Goal: Task Accomplishment & Management: Manage account settings

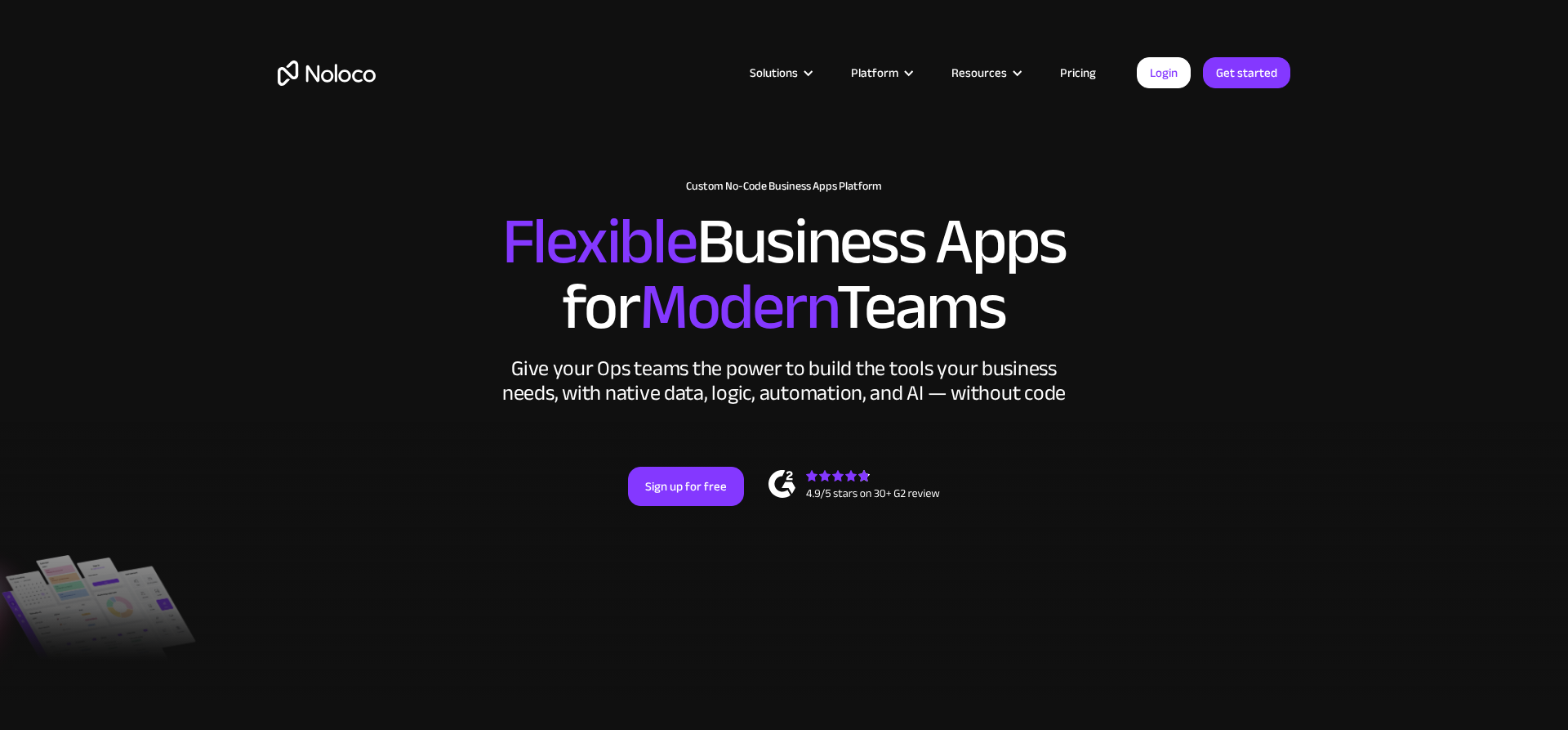
click at [1084, 77] on link "Pricing" at bounding box center [1078, 72] width 77 height 21
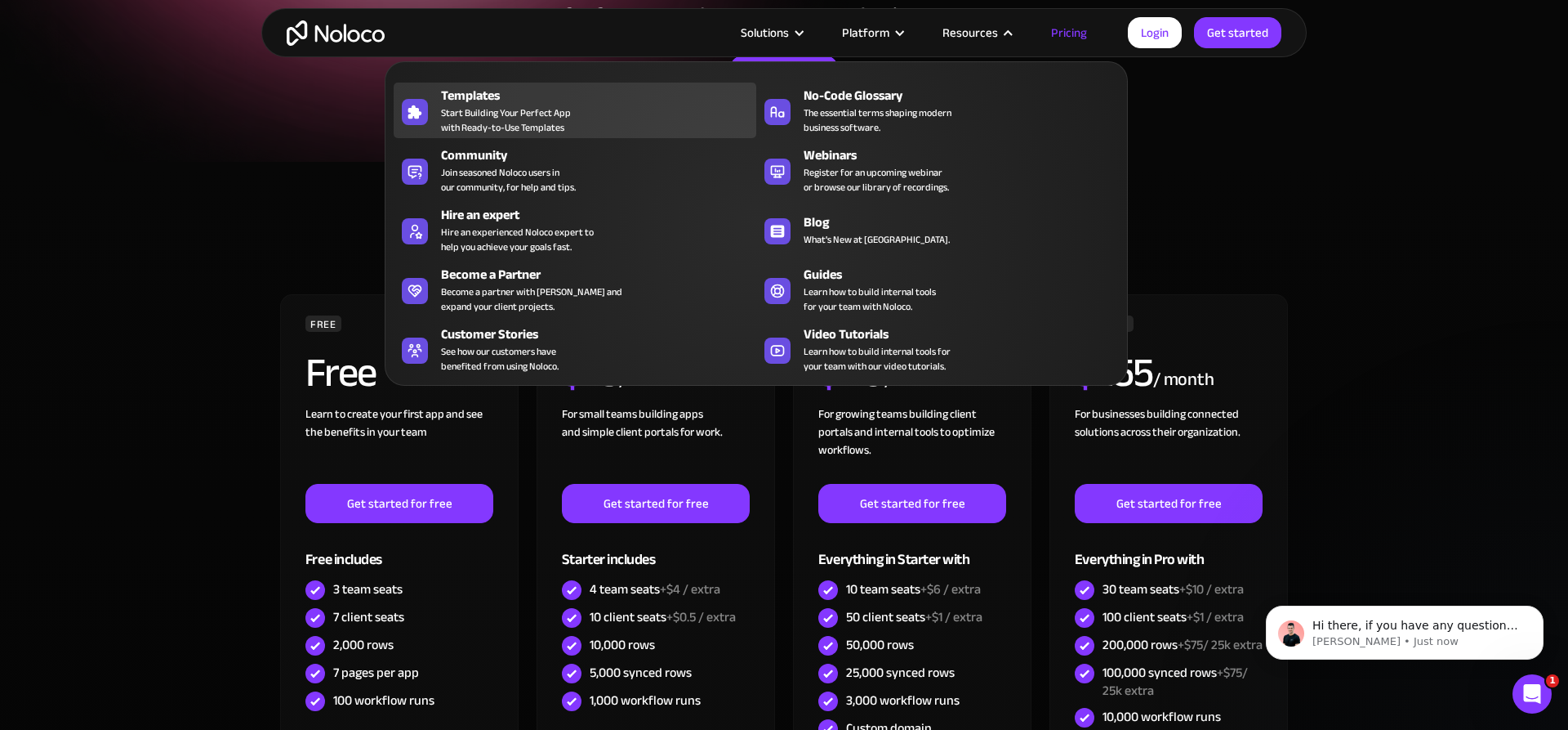
click at [573, 123] on div "Templates Start Building Your Perfect App with Ready-to-Use Templates" at bounding box center [594, 110] width 307 height 49
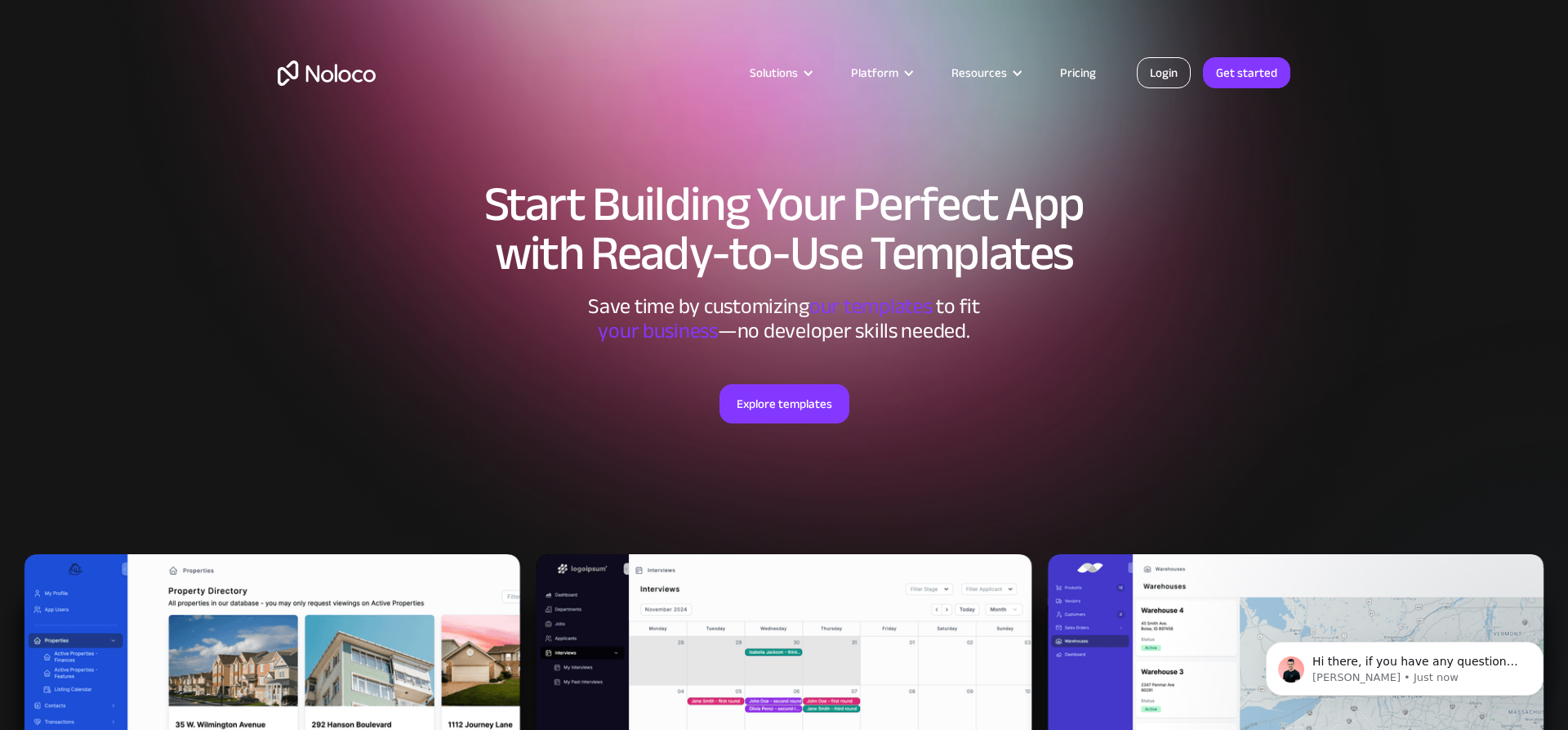
click at [1152, 74] on link "Login" at bounding box center [1163, 73] width 54 height 31
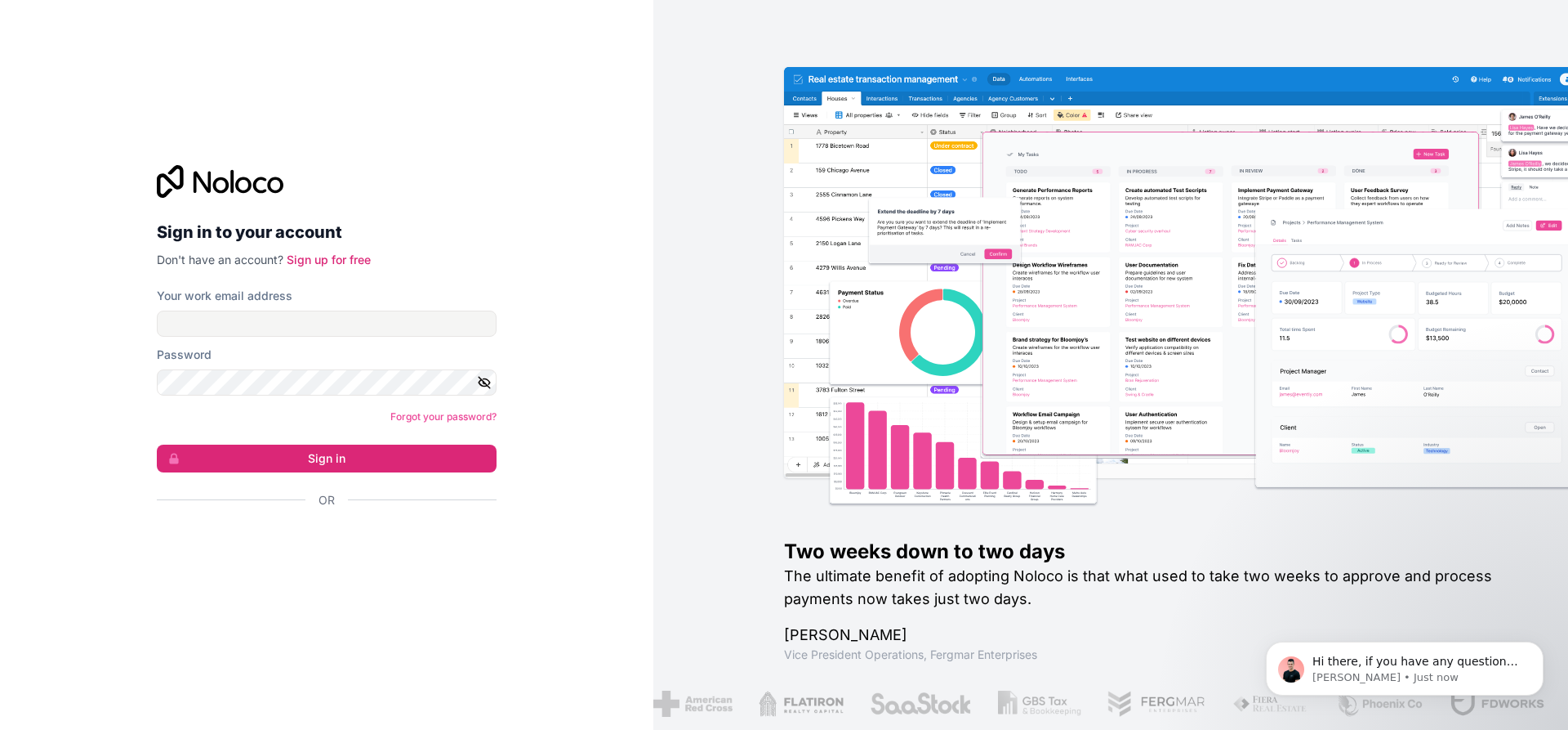
click at [310, 542] on div "Accedi con Google. Si apre in una nuova scheda" at bounding box center [320, 545] width 327 height 36
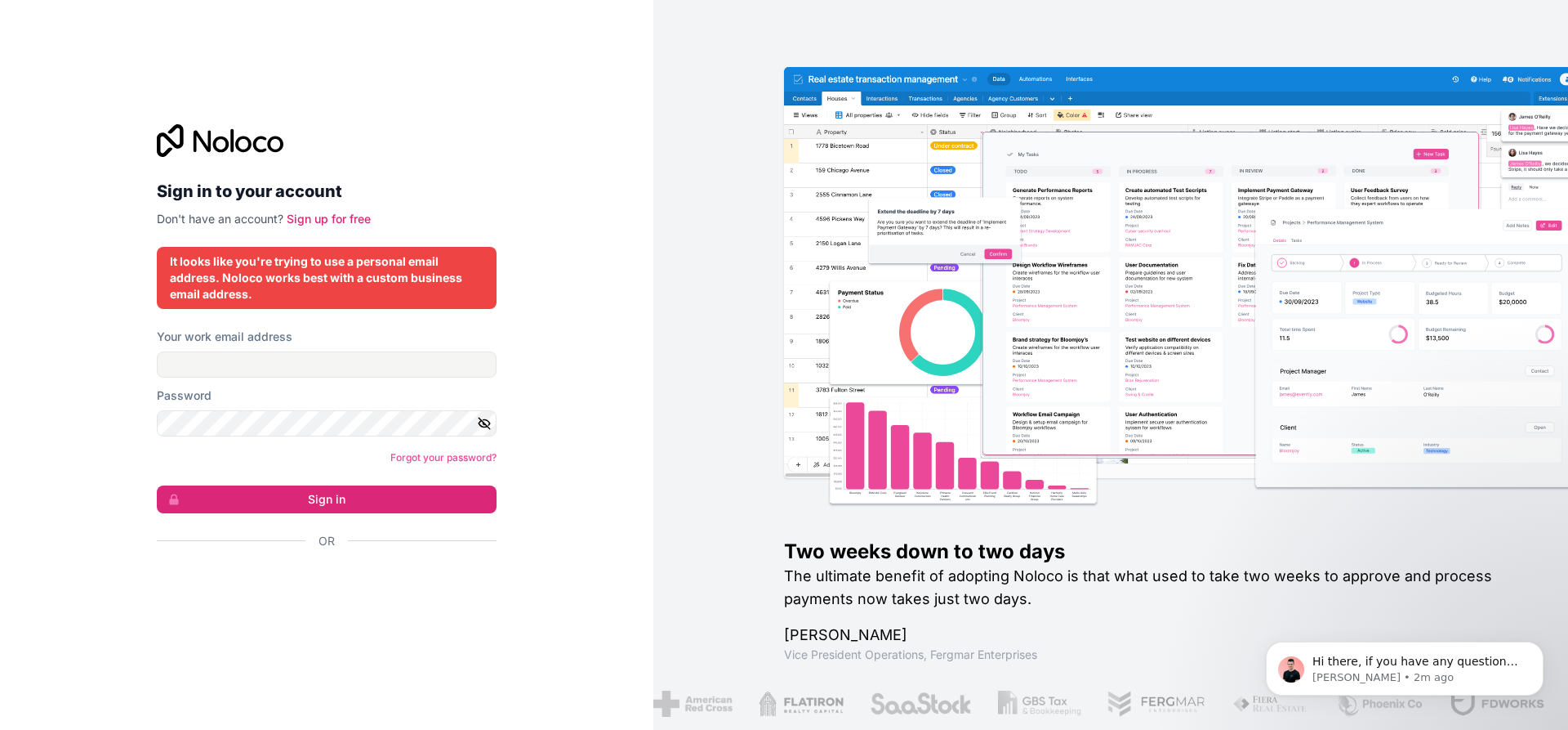
click at [382, 580] on div "Accedi con Google. Si apre in una nuova scheda" at bounding box center [320, 585] width 327 height 36
click at [340, 358] on input "Your work email address" at bounding box center [327, 364] width 339 height 26
click at [327, 357] on input "Your work email address" at bounding box center [327, 364] width 339 height 26
click at [314, 584] on div "Accedi con Google. Si apre in una nuova scheda" at bounding box center [320, 585] width 327 height 36
click at [328, 365] on input "Your work email address" at bounding box center [327, 364] width 339 height 26
